Goal: Transaction & Acquisition: Purchase product/service

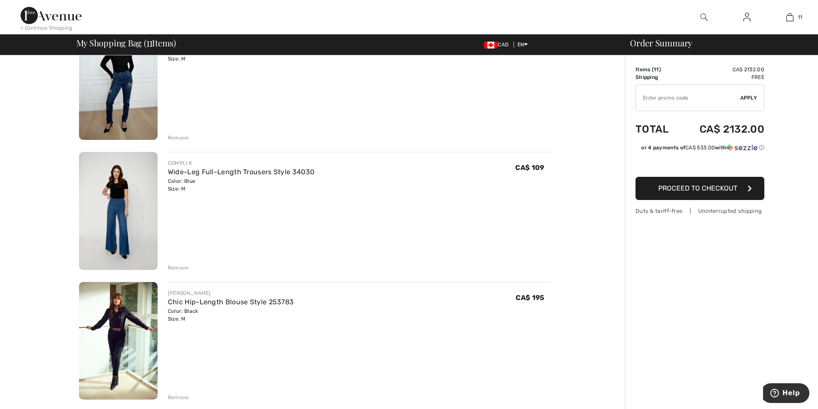
scroll to position [644, 0]
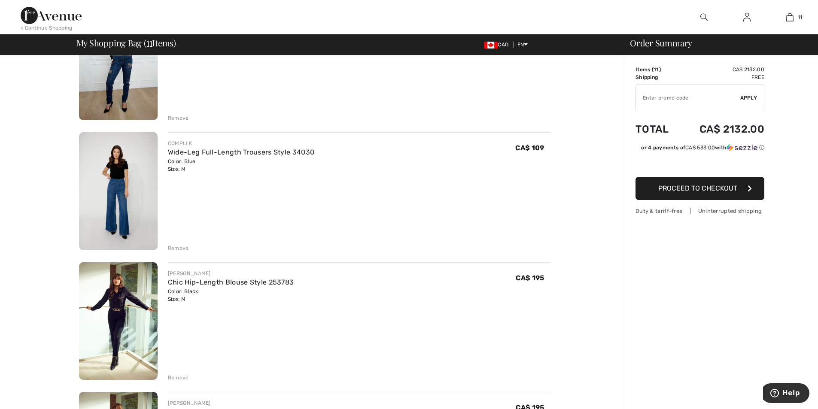
click at [118, 300] on img at bounding box center [118, 321] width 79 height 118
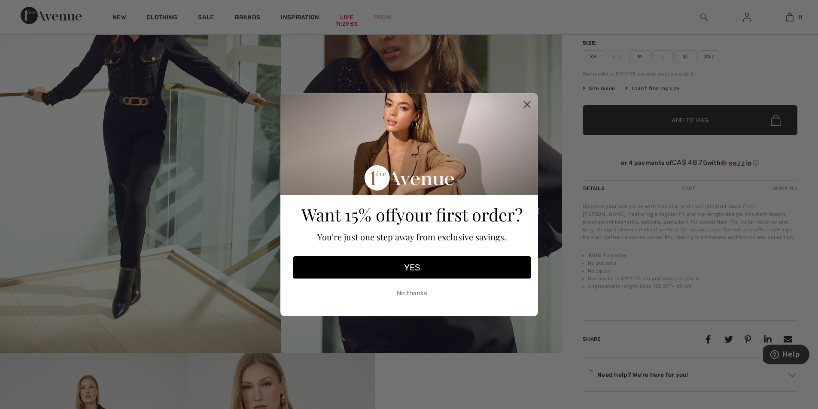
scroll to position [172, 0]
click at [525, 104] on circle "Close dialog" at bounding box center [527, 104] width 14 height 14
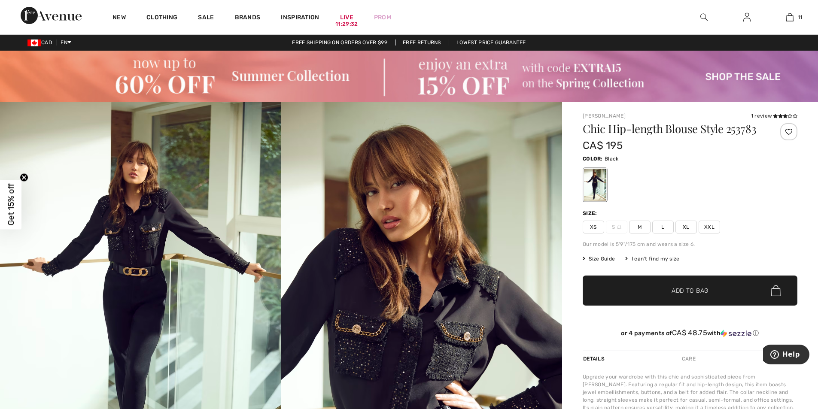
scroll to position [0, 0]
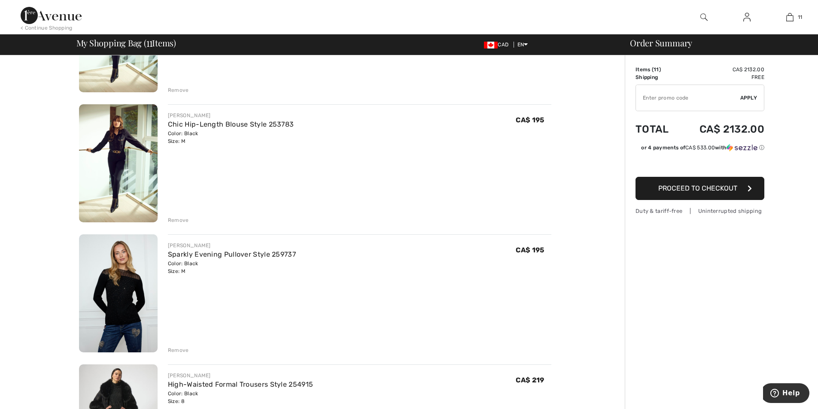
scroll to position [988, 0]
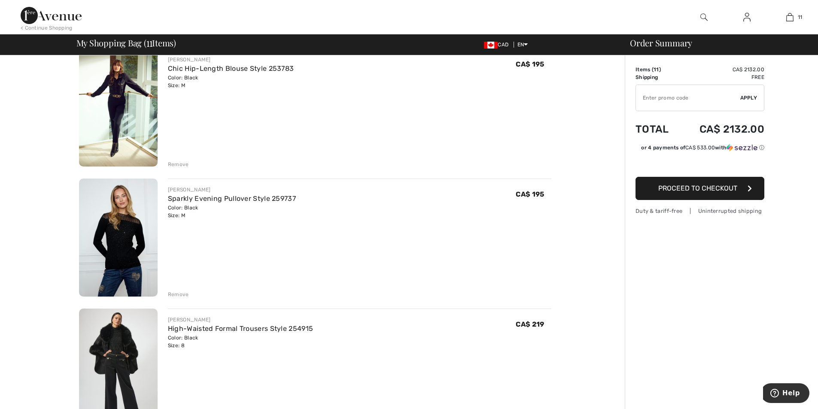
click at [127, 224] on img at bounding box center [118, 238] width 79 height 118
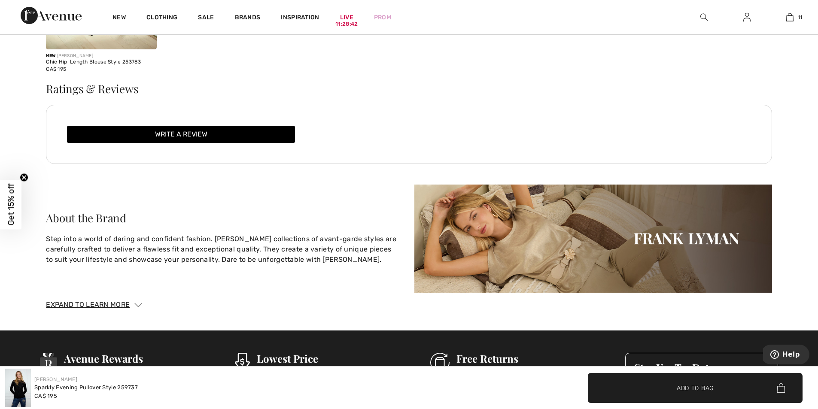
scroll to position [1761, 0]
